Goal: Information Seeking & Learning: Check status

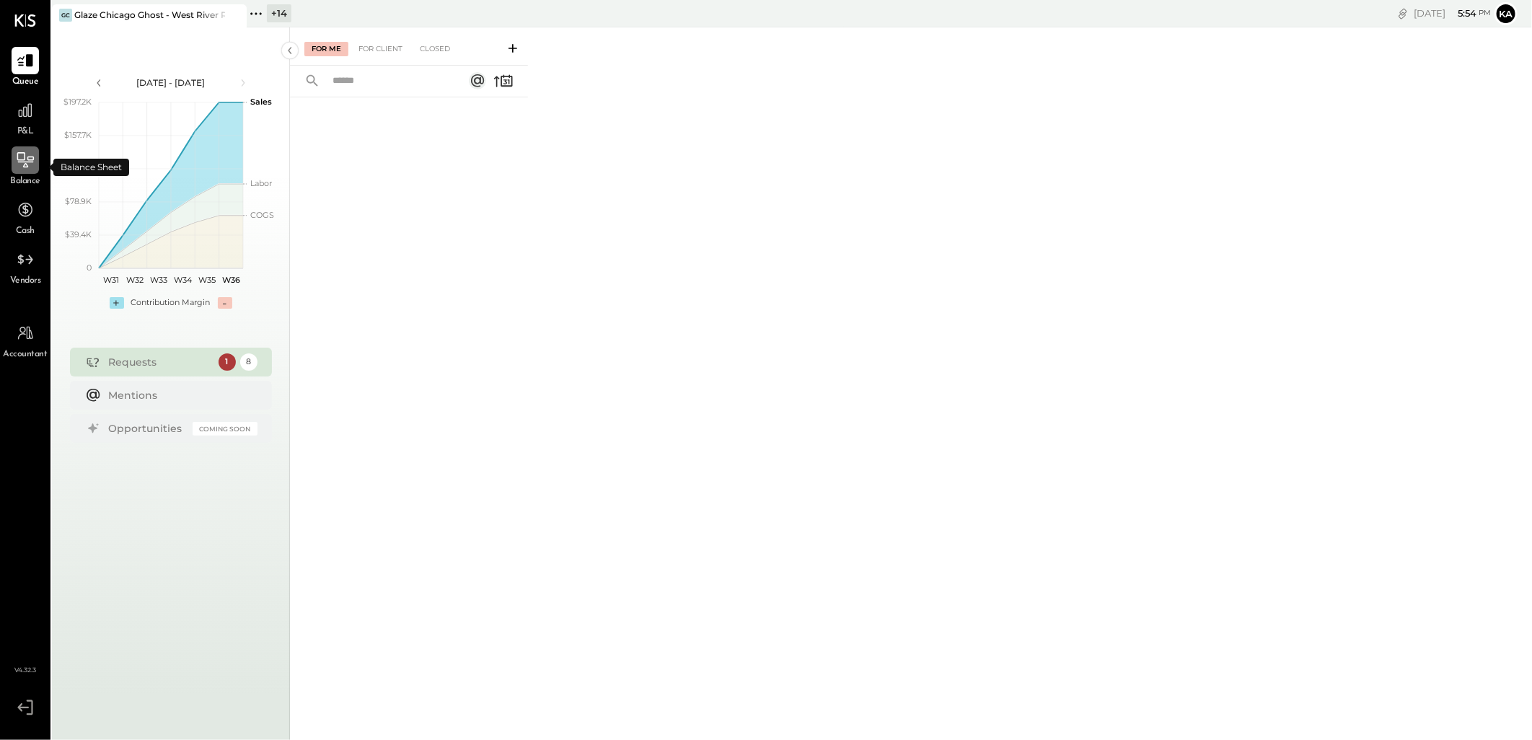
click at [27, 161] on icon at bounding box center [25, 160] width 19 height 19
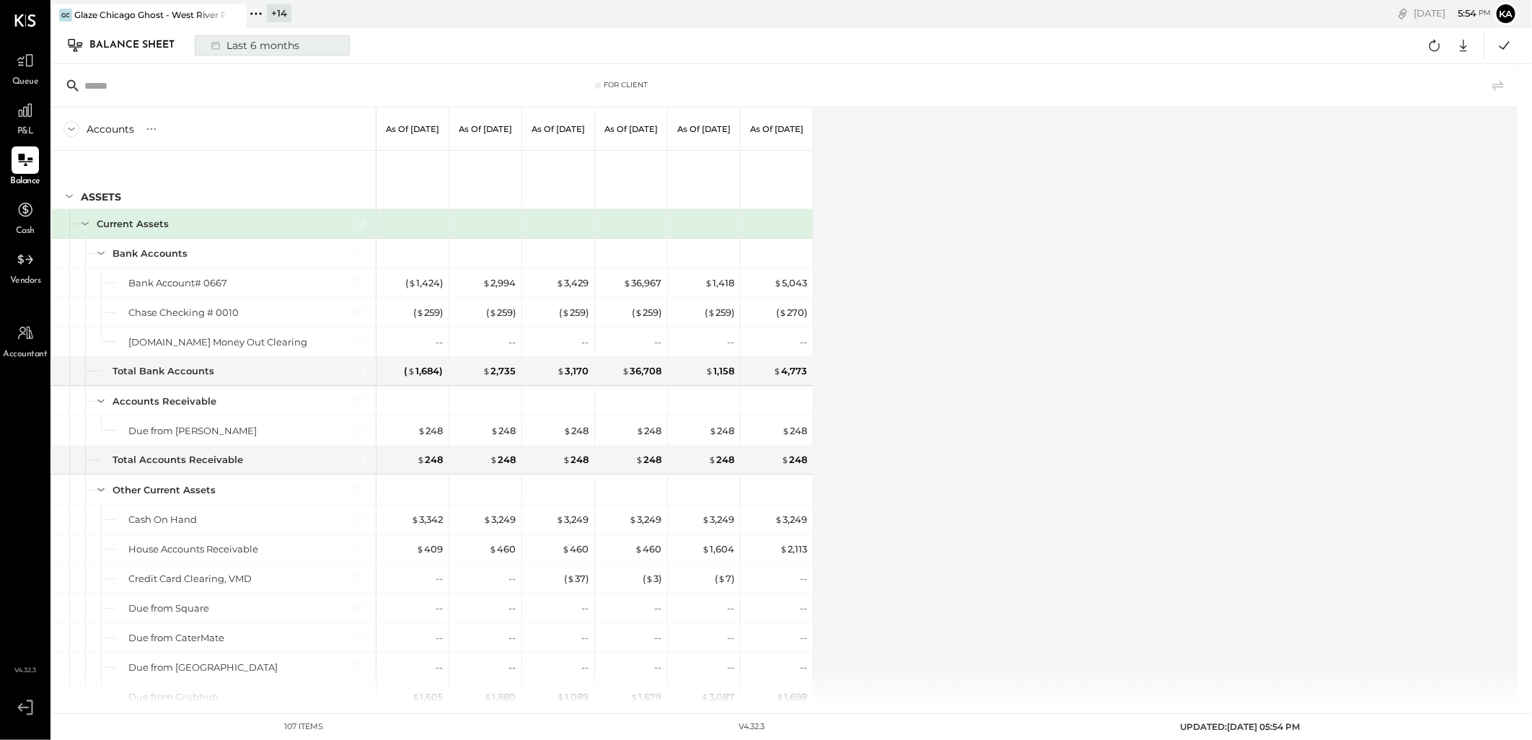
click at [286, 42] on div "Last 6 months" at bounding box center [254, 45] width 102 height 19
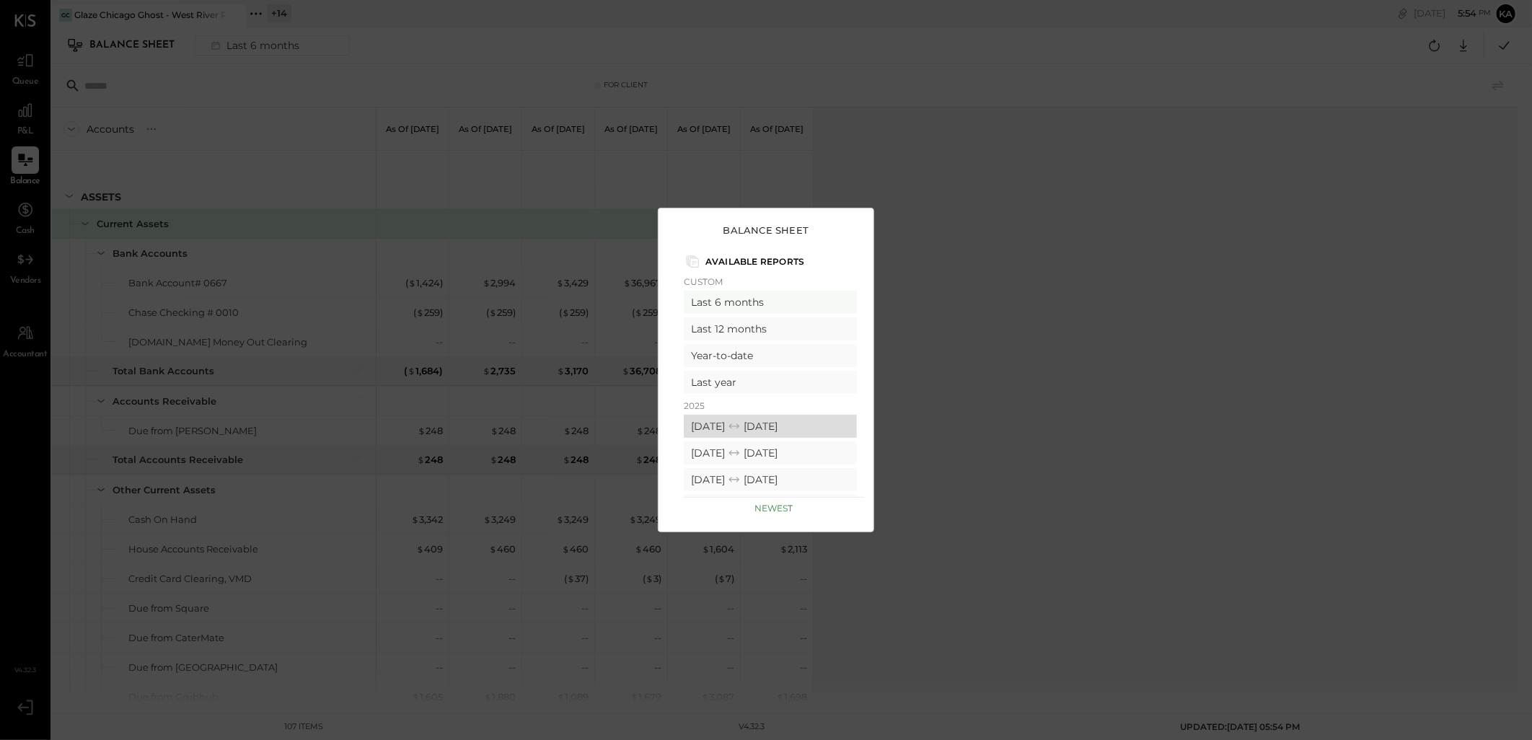
click at [739, 426] on div "[DATE] [DATE]" at bounding box center [770, 426] width 173 height 23
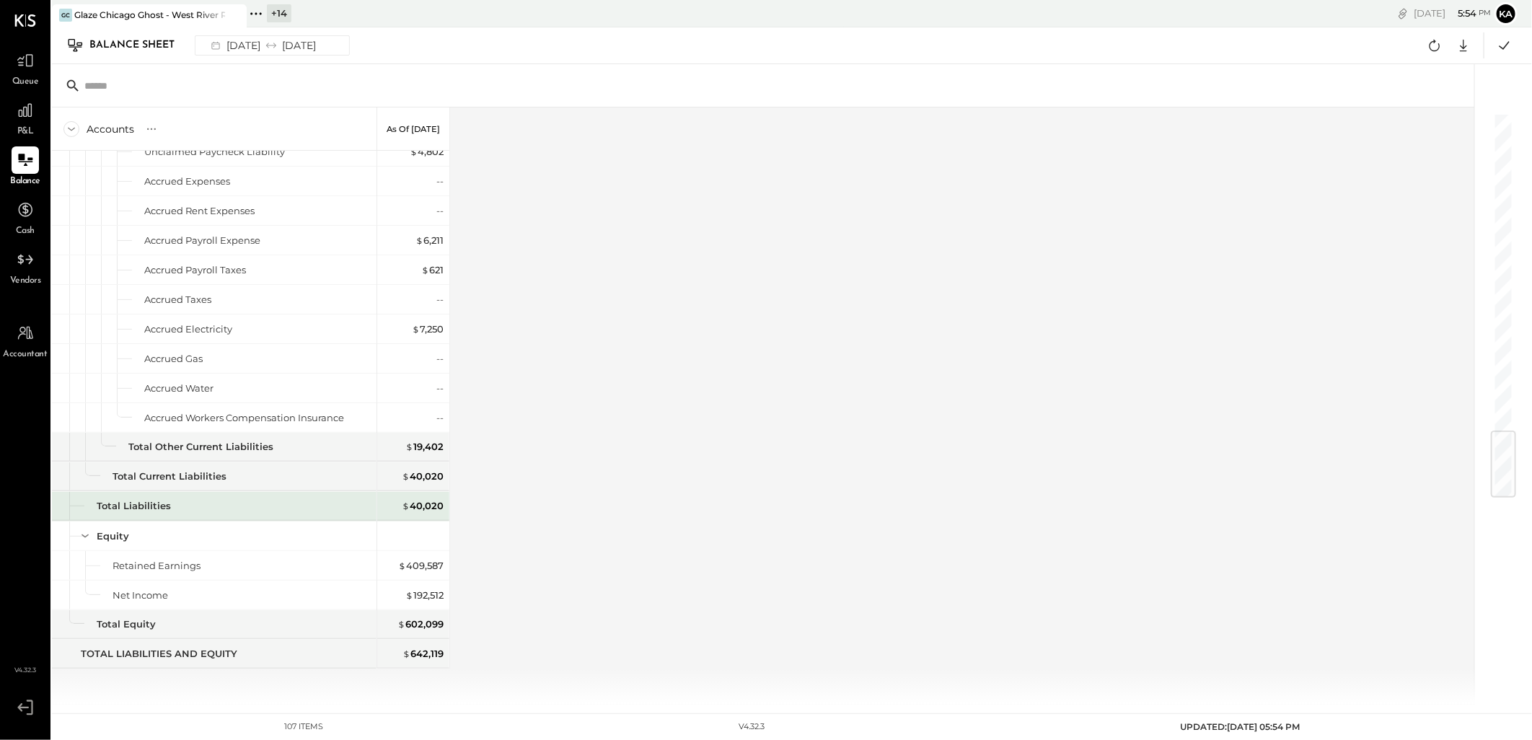
scroll to position [2251, 0]
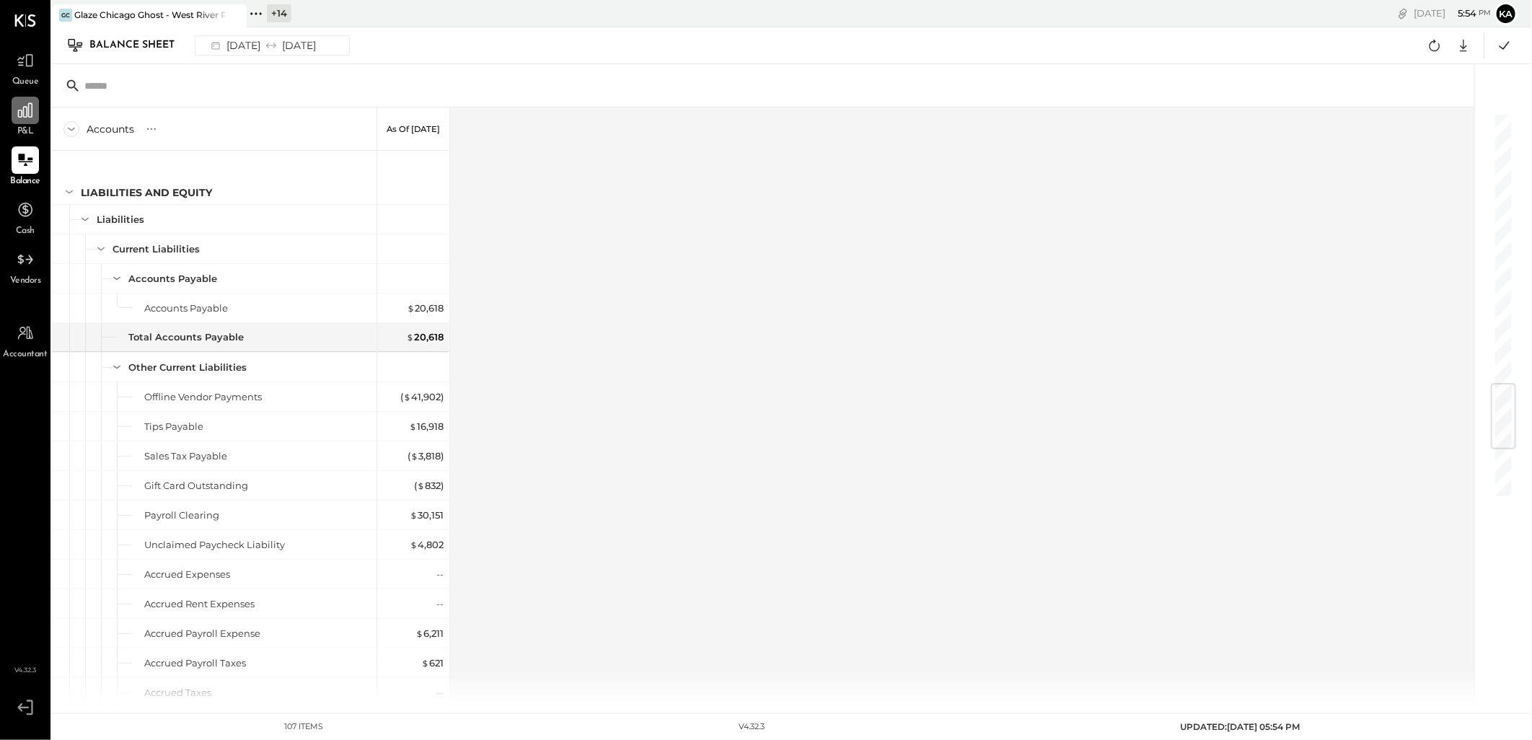
click at [27, 113] on icon at bounding box center [25, 110] width 14 height 14
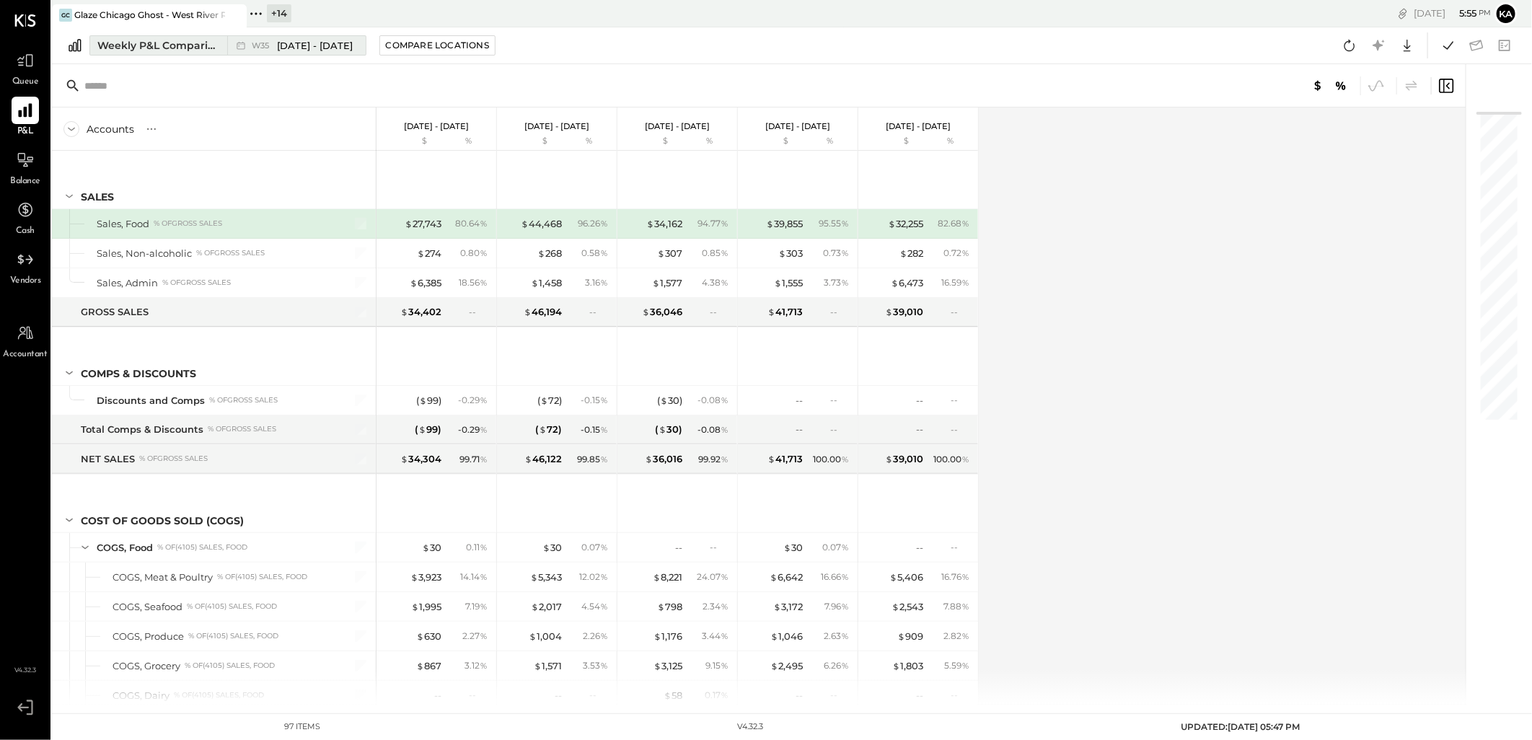
click at [175, 47] on div "Weekly P&L Comparison" at bounding box center [157, 45] width 121 height 14
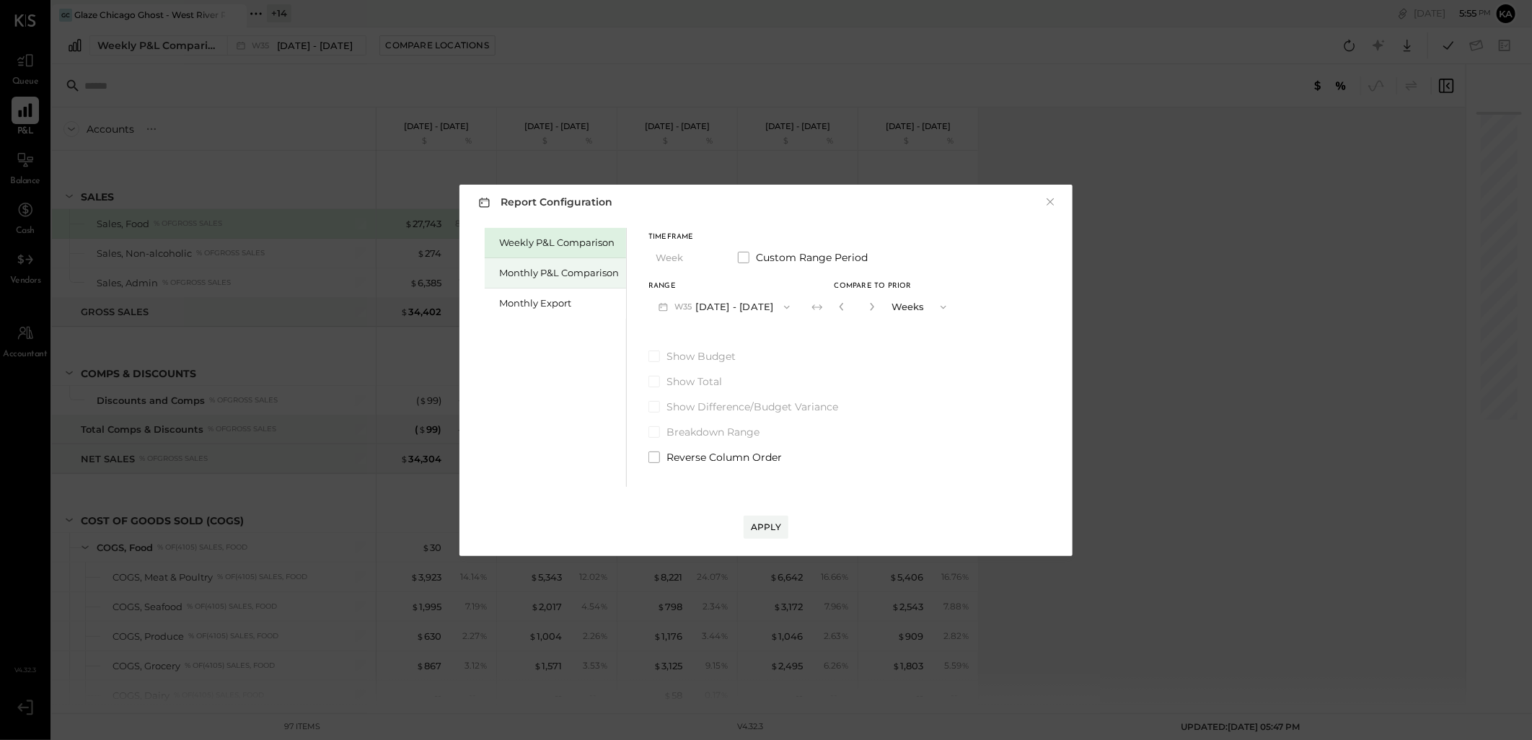
click at [543, 275] on div "Monthly P&L Comparison" at bounding box center [559, 273] width 120 height 14
click at [782, 306] on icon "button" at bounding box center [788, 307] width 12 height 12
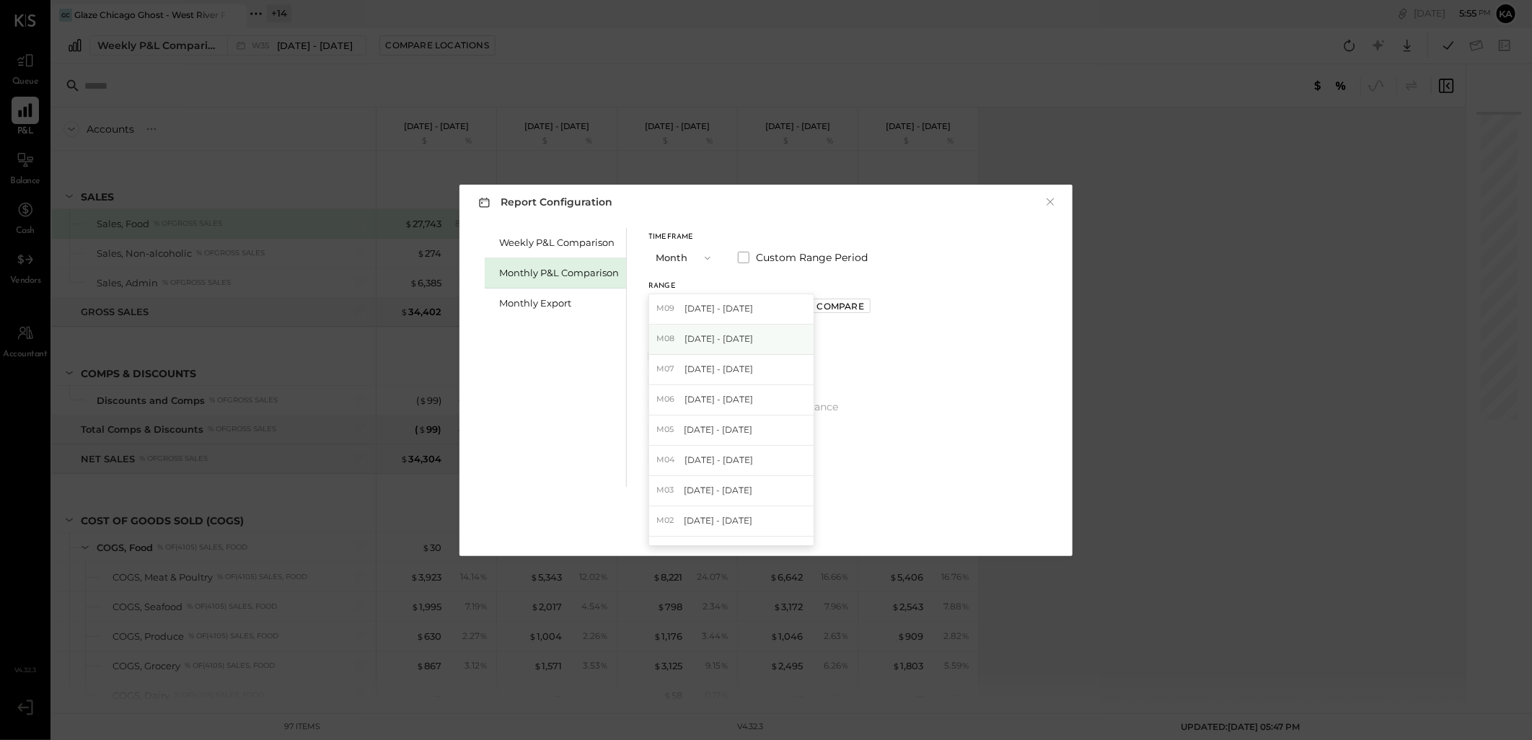
click at [728, 337] on span "[DATE] - [DATE]" at bounding box center [718, 338] width 69 height 12
click at [762, 528] on div "Apply" at bounding box center [766, 527] width 30 height 12
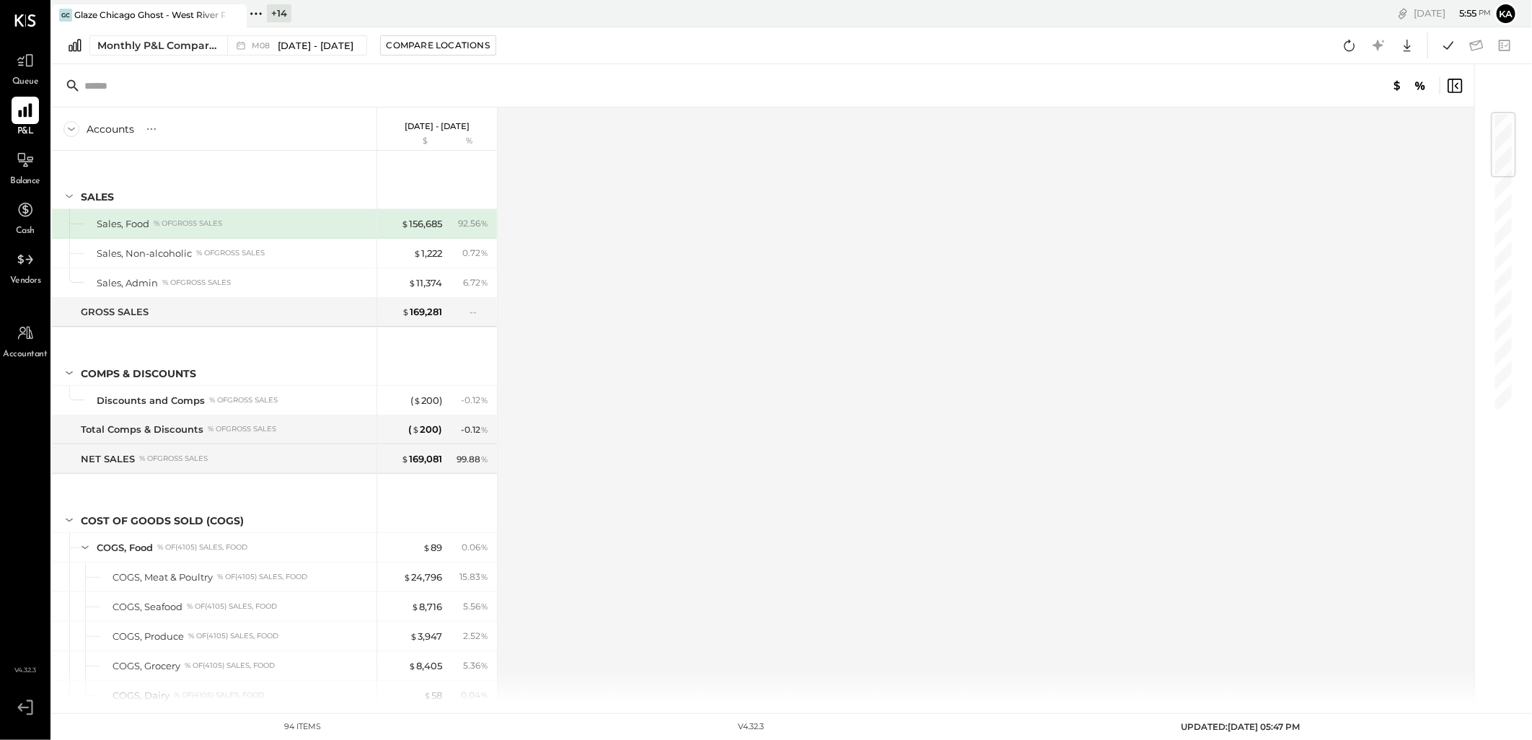
click at [663, 438] on div "Accounts S % GL [DATE] - [DATE] $ % SALES Sales, Food % of GROSS SALES Sales, N…" at bounding box center [764, 405] width 1424 height 597
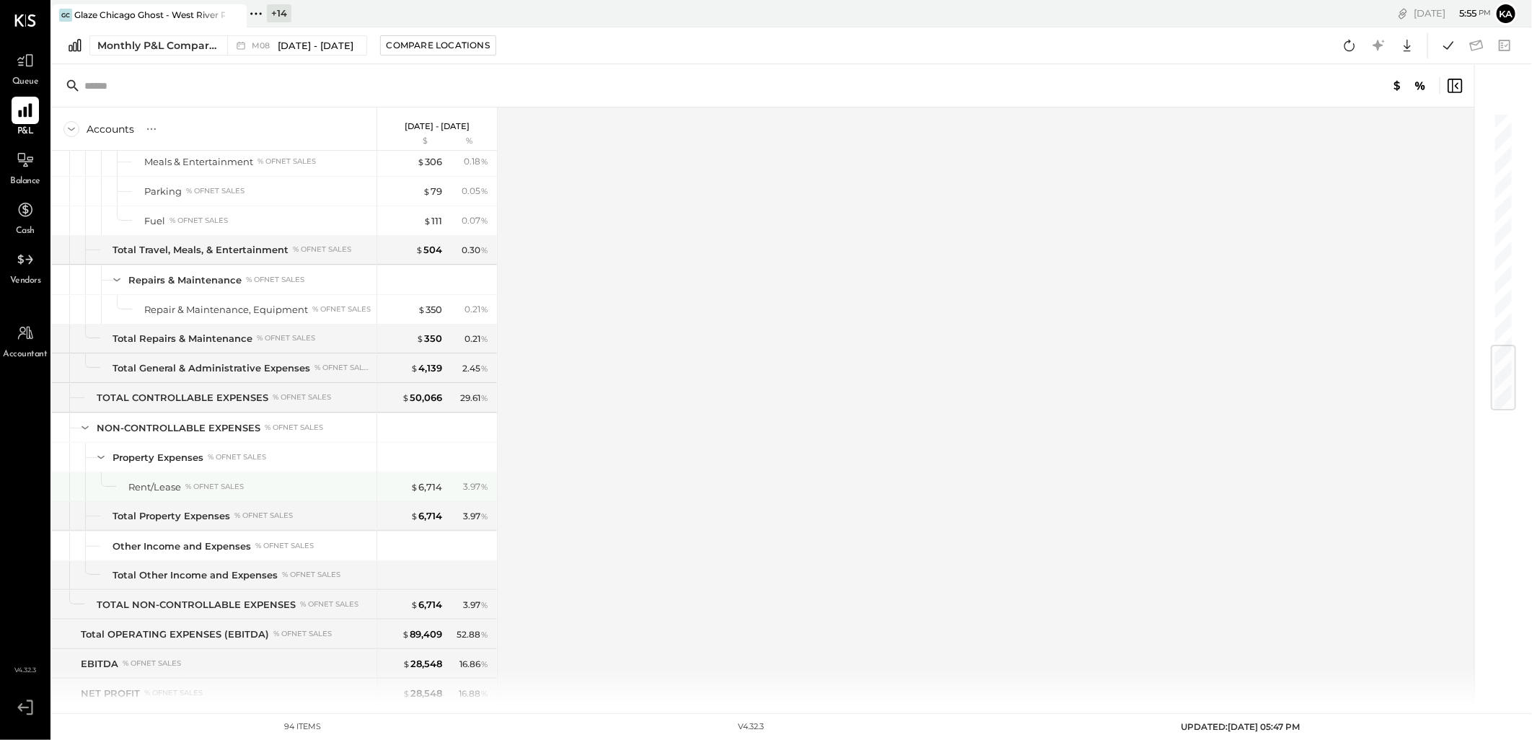
scroll to position [1967, 0]
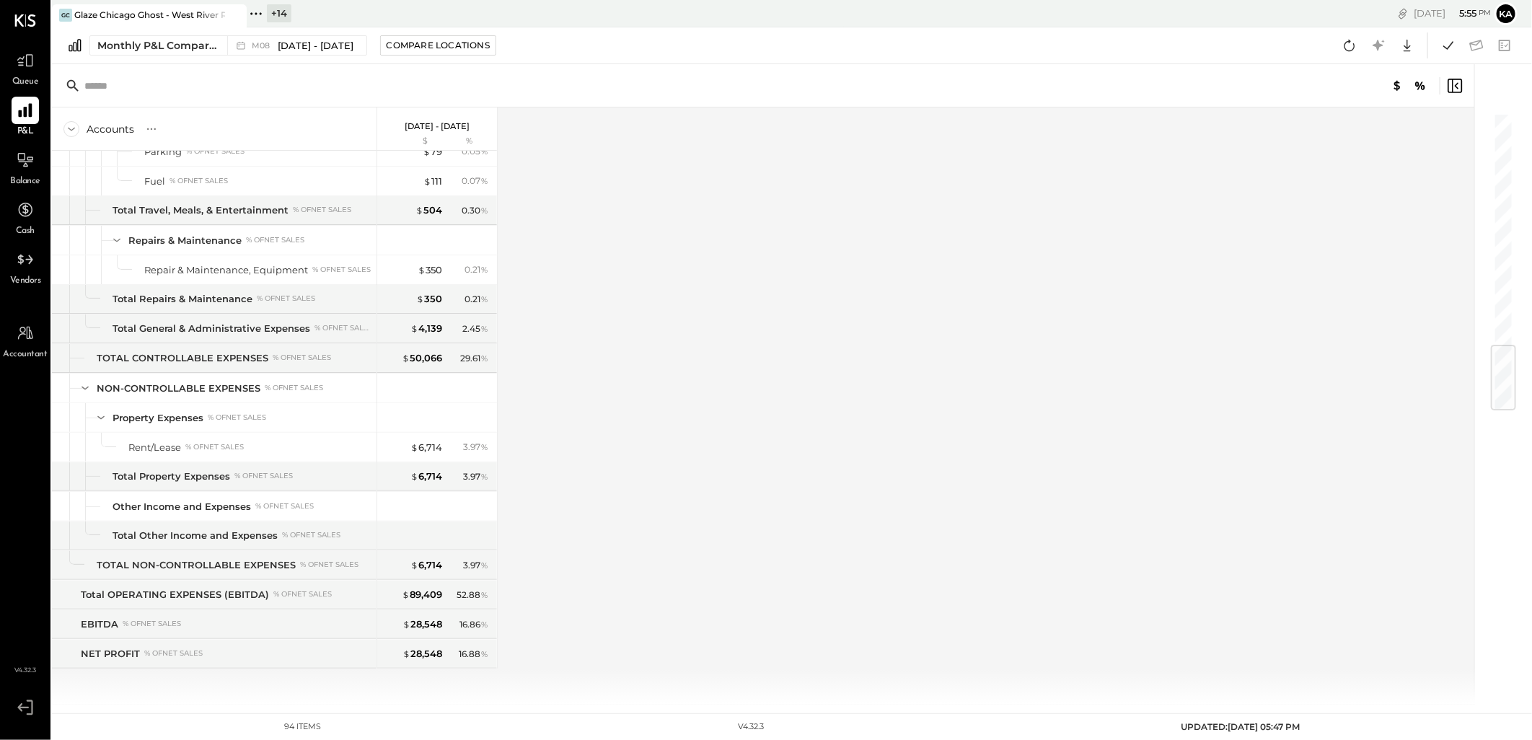
click at [978, 438] on div "Accounts S % GL [DATE] - [DATE] $ % SALES Sales, Food % of GROSS SALES Sales, N…" at bounding box center [764, 405] width 1424 height 597
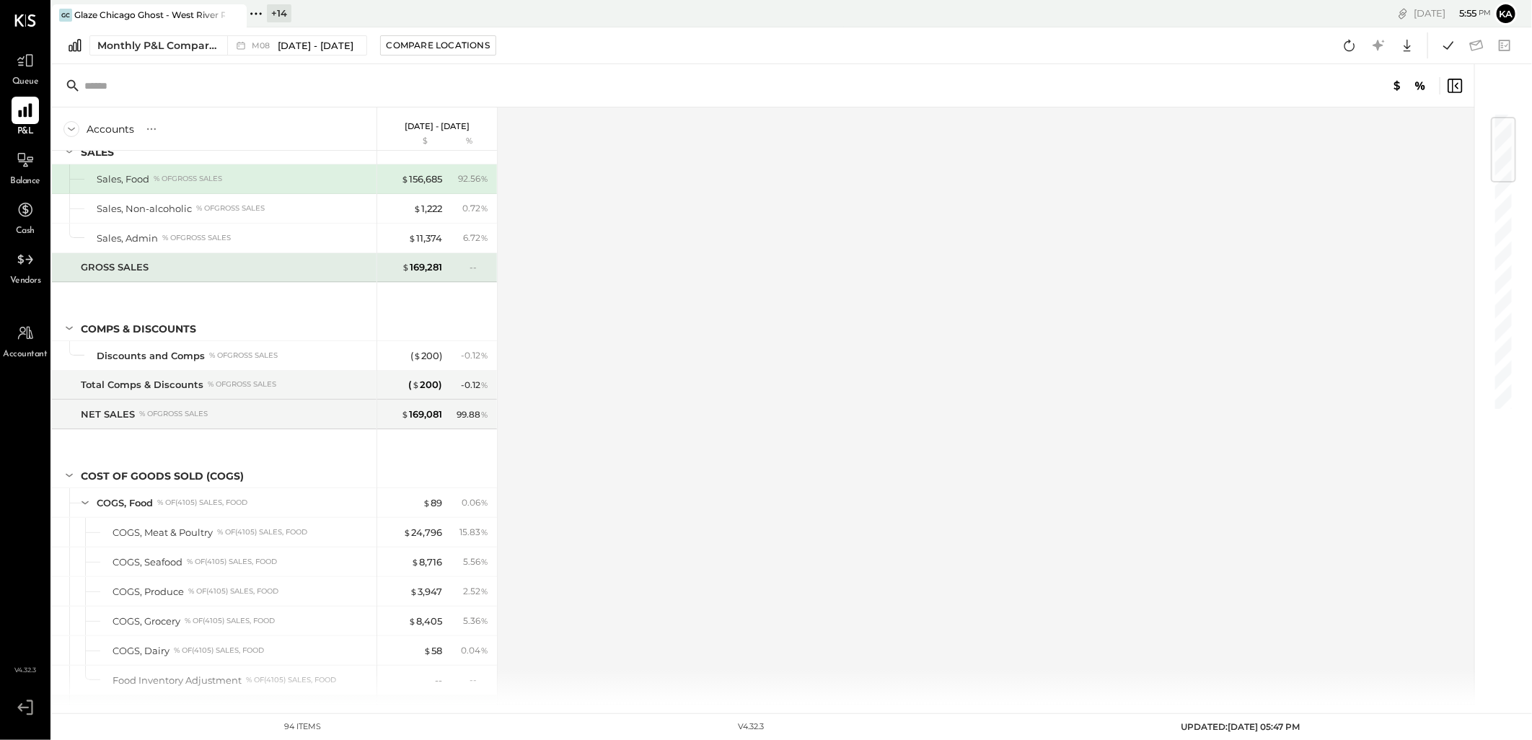
scroll to position [0, 0]
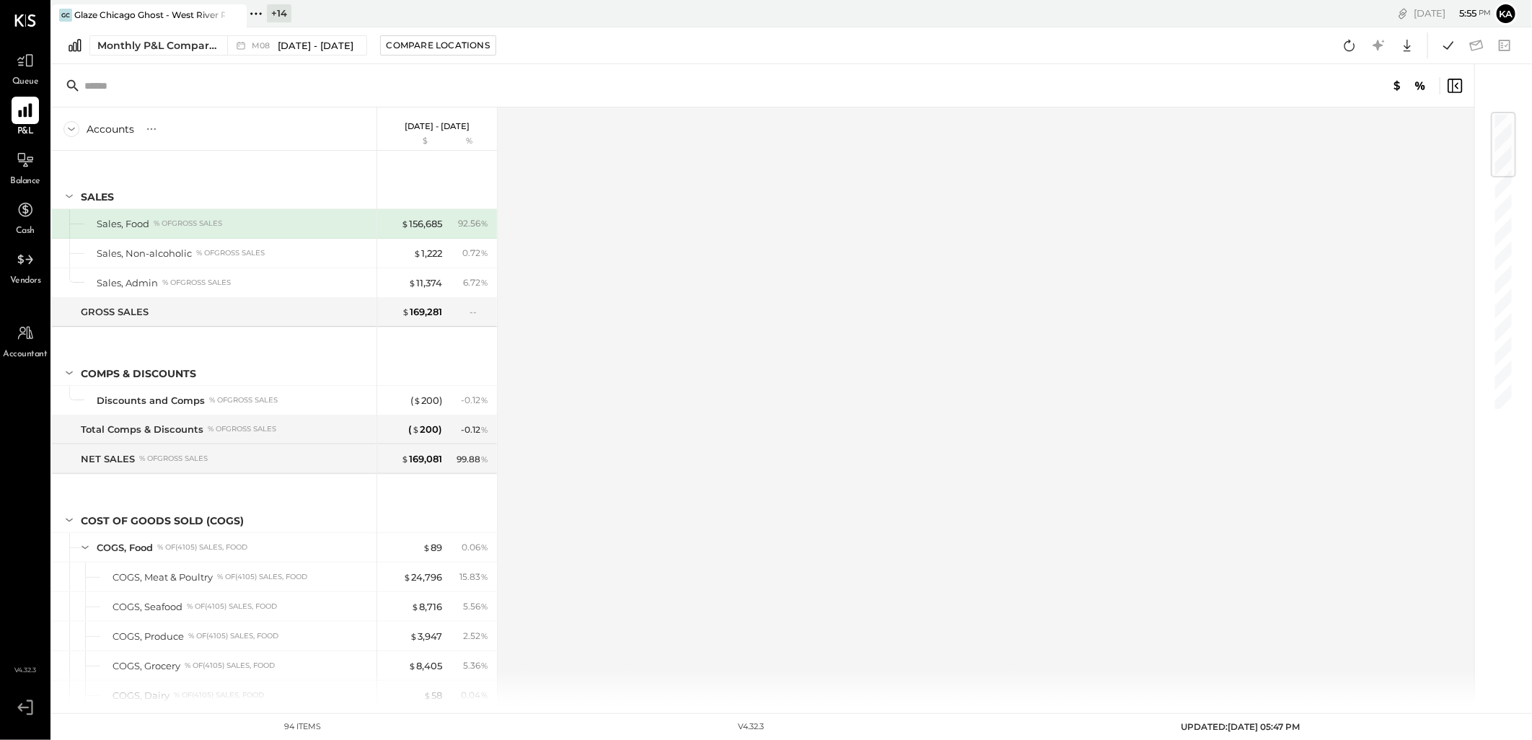
click at [841, 399] on div "Accounts S % GL [DATE] - [DATE] $ % SALES Sales, Food % of GROSS SALES Sales, N…" at bounding box center [764, 405] width 1424 height 597
click at [1092, 450] on div "Accounts S % GL [DATE] - [DATE] $ % SALES Sales, Food % of GROSS SALES Sales, N…" at bounding box center [764, 405] width 1424 height 597
